Goal: Check status: Check status

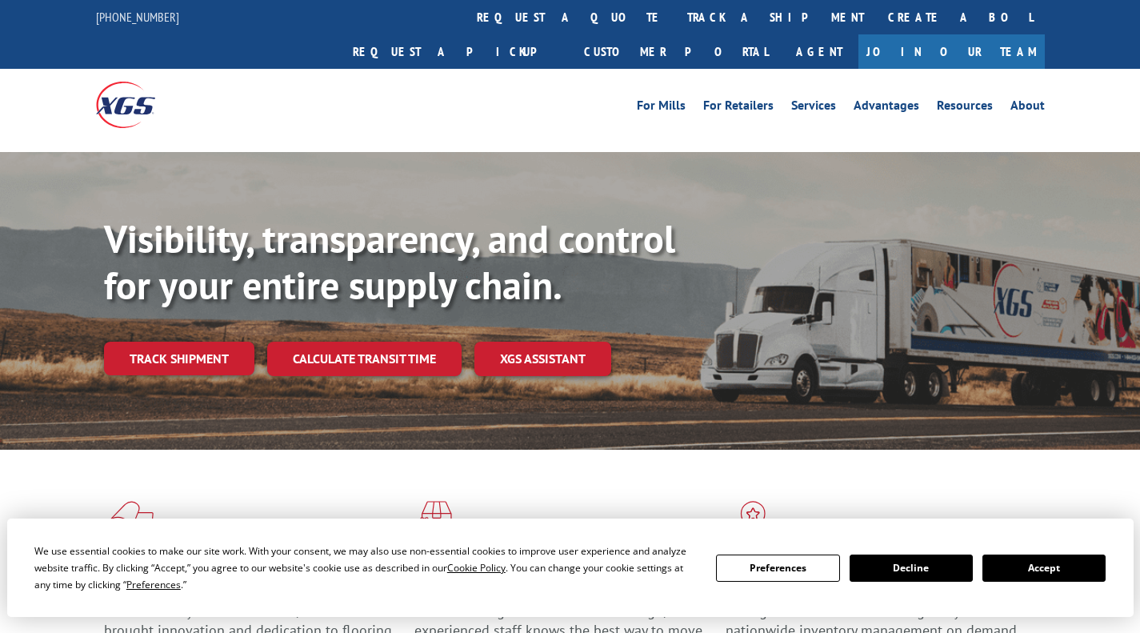
click at [173, 341] on link "Track shipment" at bounding box center [179, 358] width 150 height 34
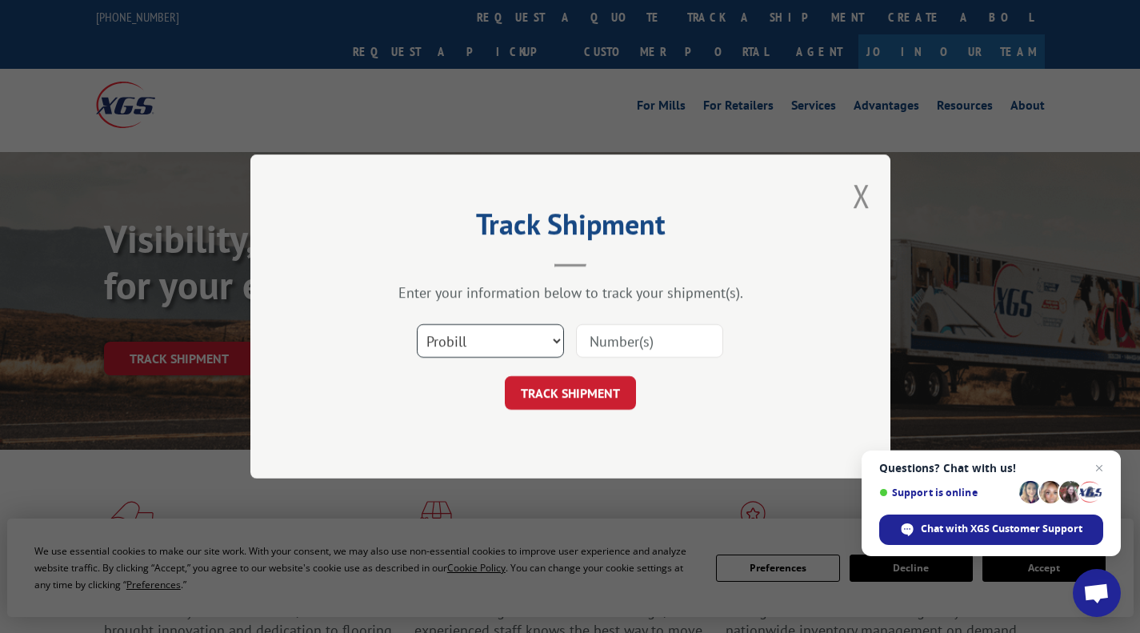
click at [555, 343] on select "Select category... Probill BOL PO" at bounding box center [490, 341] width 147 height 34
select select "bol"
click at [417, 324] on select "Select category... Probill BOL PO" at bounding box center [490, 341] width 147 height 34
click at [626, 339] on input at bounding box center [649, 341] width 147 height 34
type input "5478975"
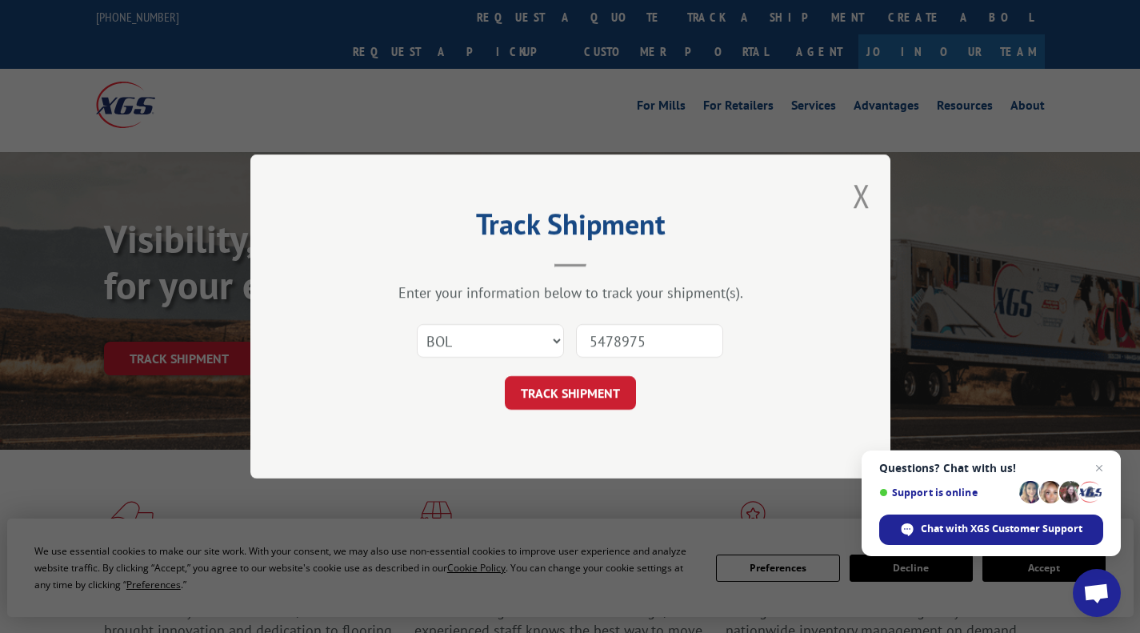
click at [586, 396] on button "TRACK SHIPMENT" at bounding box center [570, 393] width 131 height 34
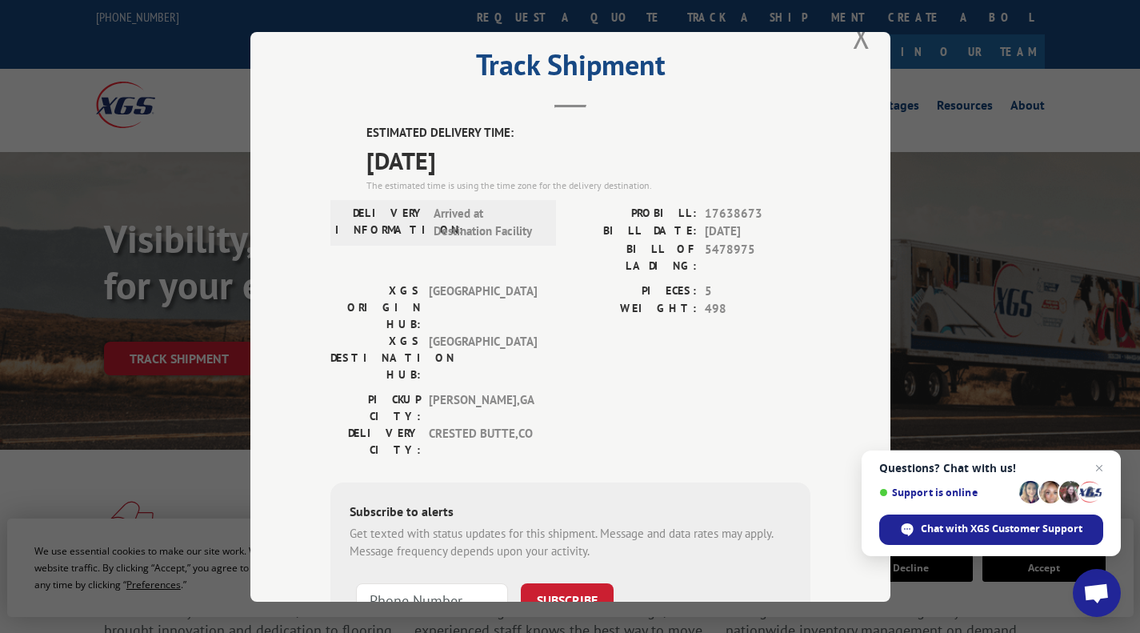
scroll to position [36, 0]
click at [968, 526] on span "Chat with XGS Customer Support" at bounding box center [1001, 528] width 162 height 14
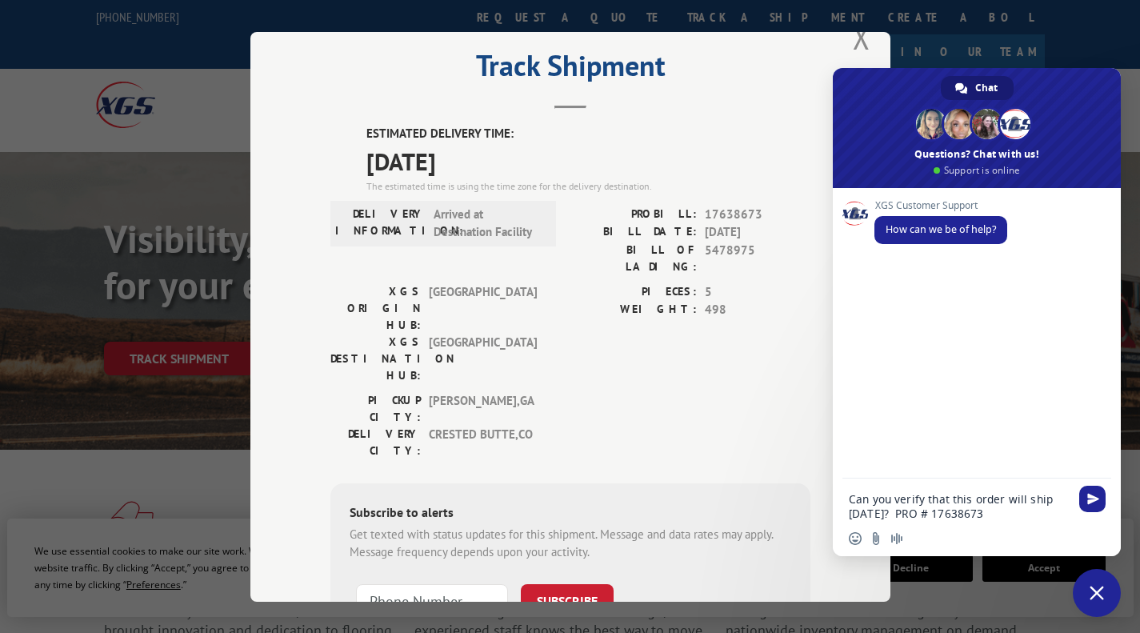
type textarea "Can you verify that this order will ship [DATE]? PRO # 17638673"
click at [1094, 505] on span "Send" at bounding box center [1092, 498] width 26 height 26
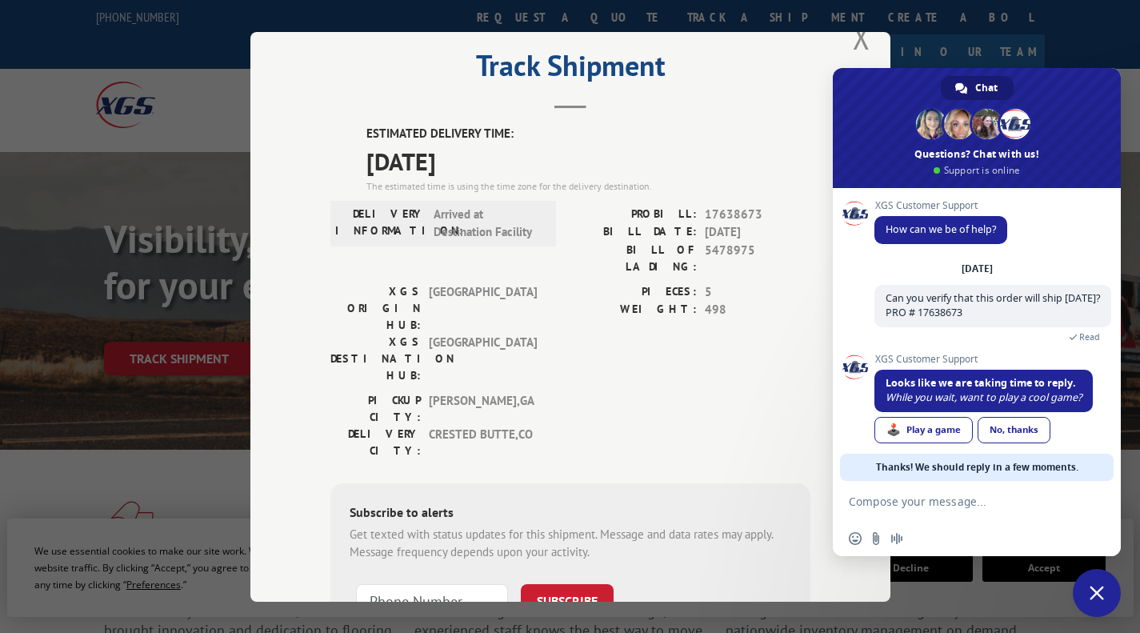
click at [1026, 435] on div "No, thanks" at bounding box center [1013, 430] width 73 height 26
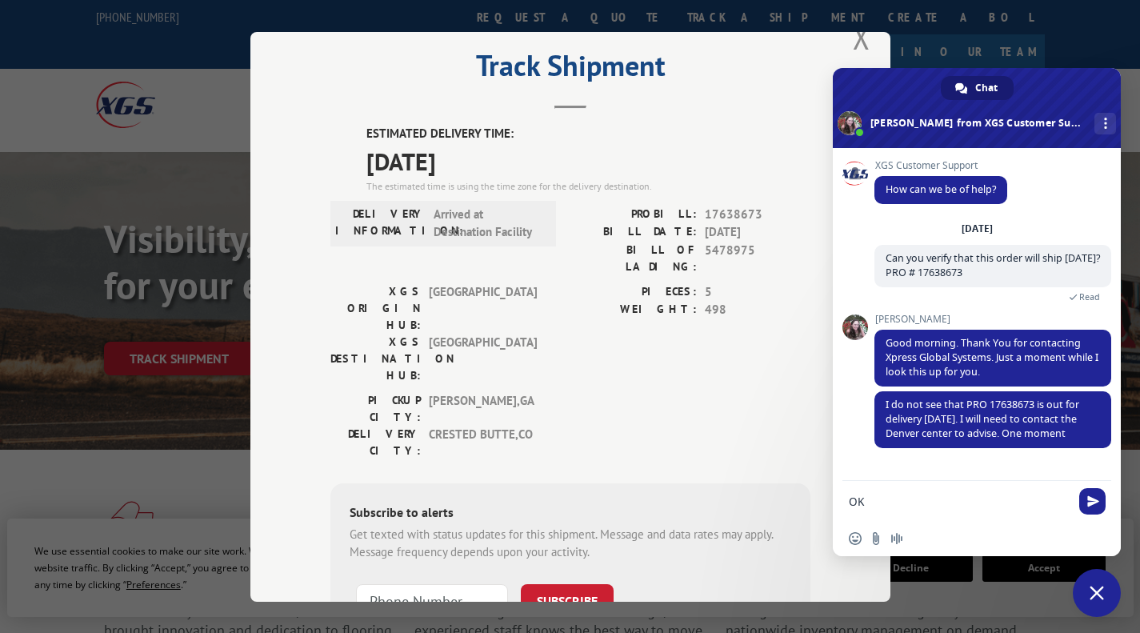
type textarea "O"
type textarea "Yes please let me know"
click at [1092, 501] on span "Send" at bounding box center [1093, 501] width 12 height 12
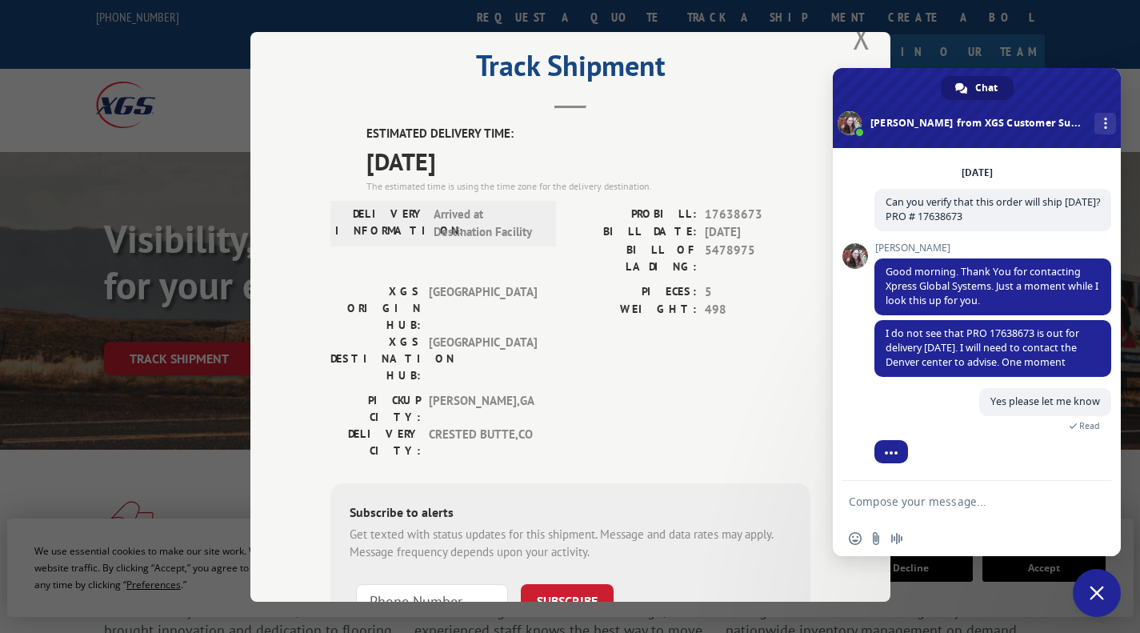
scroll to position [143, 0]
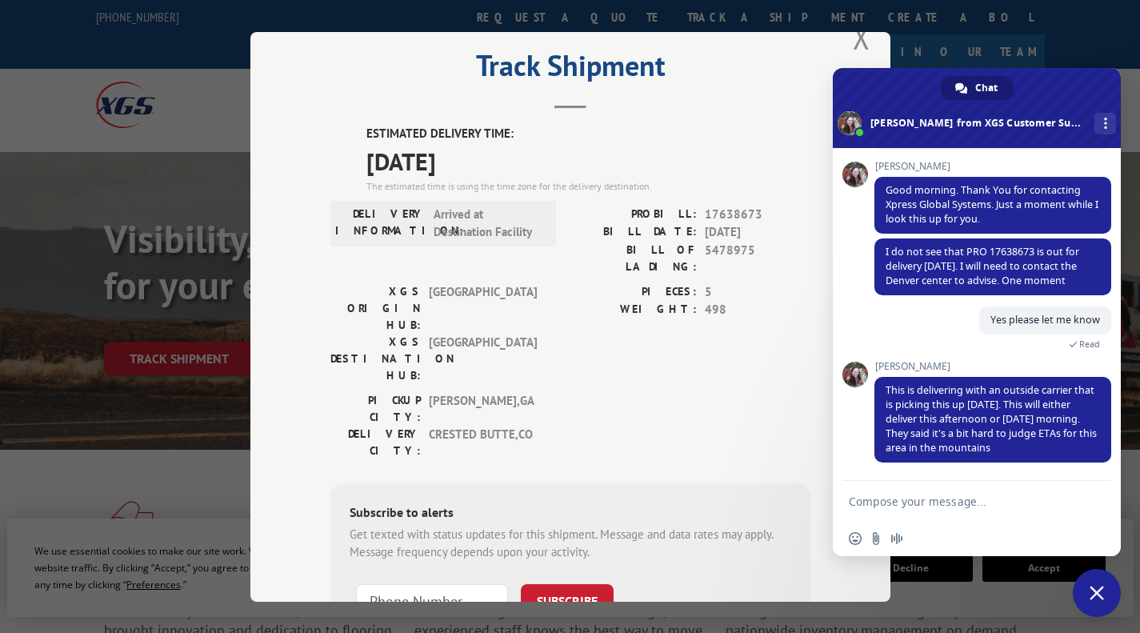
click at [965, 507] on textarea "Compose your message..." at bounding box center [958, 501] width 221 height 14
type textarea "Ok thank you"
click at [1090, 509] on span "Send" at bounding box center [1092, 501] width 26 height 26
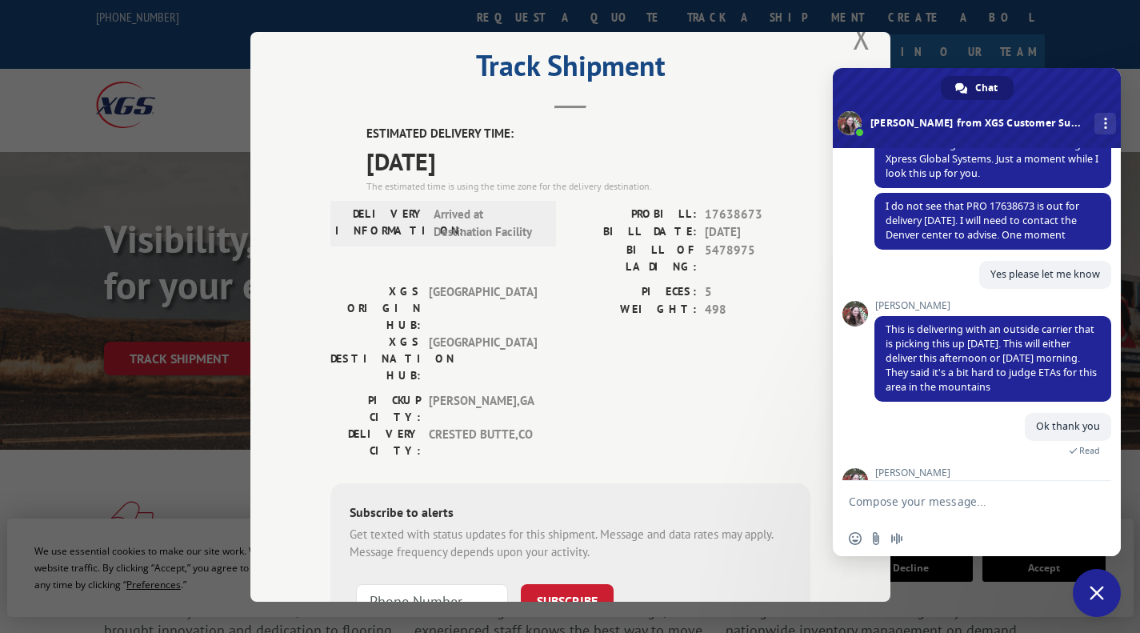
scroll to position [253, 0]
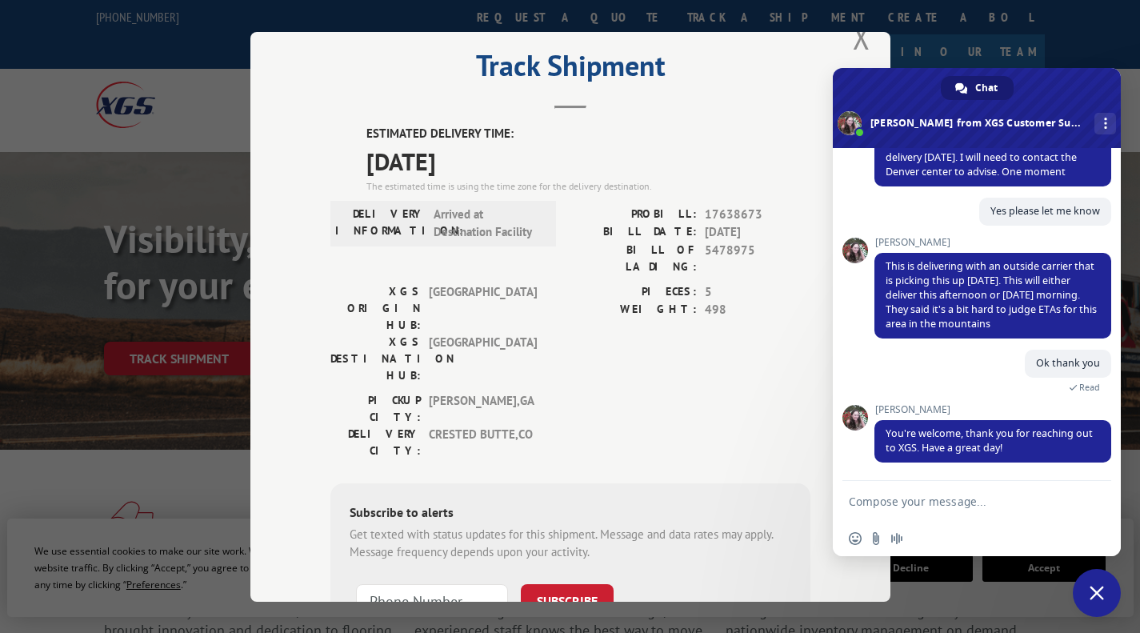
click at [1094, 118] on div "More channels" at bounding box center [1105, 124] width 22 height 22
